Goal: Task Accomplishment & Management: Use online tool/utility

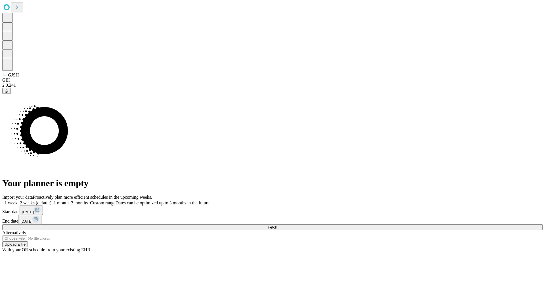
click at [277, 225] on span "Fetch" at bounding box center [272, 227] width 9 height 4
